Goal: Information Seeking & Learning: Understand process/instructions

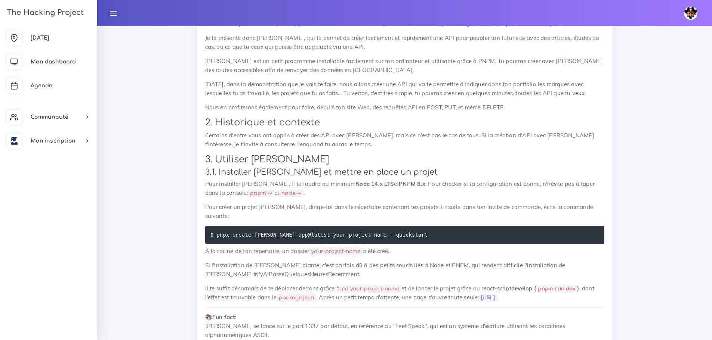
scroll to position [1121, 0]
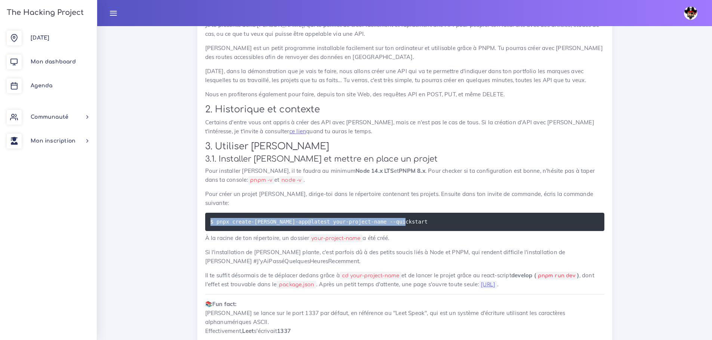
drag, startPoint x: 411, startPoint y: 209, endPoint x: 176, endPoint y: 212, distance: 234.7
click at [176, 212] on div "Dashboard Dev Frontend avec ES6 & React React.js Découverte de [PERSON_NAME] Re…" at bounding box center [404, 255] width 615 height 2701
copy code "$ pnpx create-[PERSON_NAME]-app@latest your-project-name --quickstart"
drag, startPoint x: 411, startPoint y: 216, endPoint x: 204, endPoint y: 212, distance: 206.3
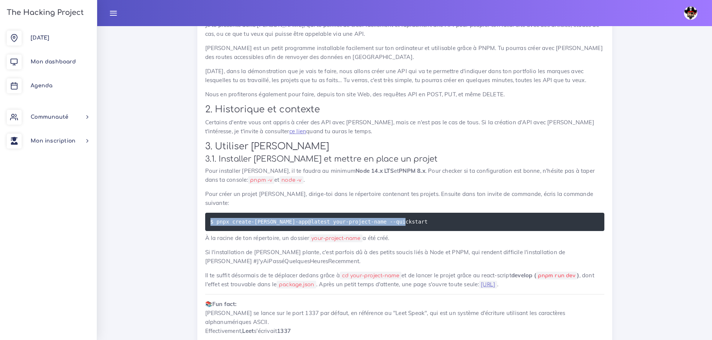
copy code "$ pnpx create-[PERSON_NAME]-app@latest your-project-name --quickstart"
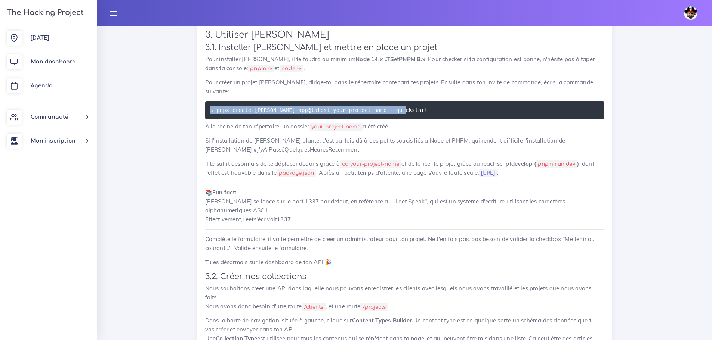
scroll to position [1233, 0]
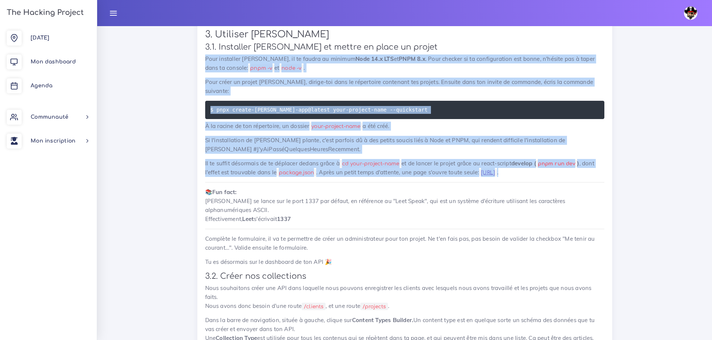
drag, startPoint x: 577, startPoint y: 167, endPoint x: 197, endPoint y: 55, distance: 396.3
copy div "Pour installer [PERSON_NAME], il te faudra au minimum Node 14.x LTS et PNPM 8.x…"
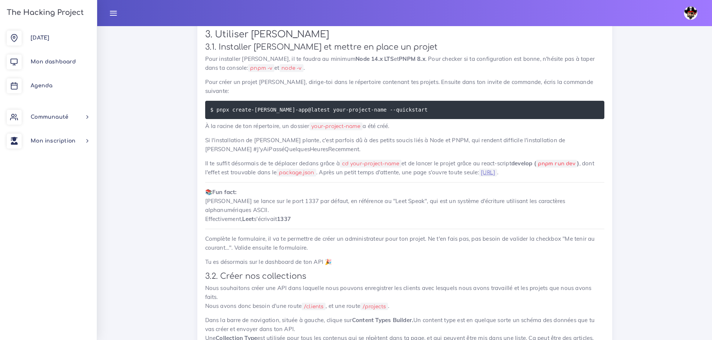
click at [338, 188] on p "📚 Fun fact: [PERSON_NAME] se lance sur le port 1337 par défaut, en référence au…" at bounding box center [404, 206] width 399 height 36
